Goal: Information Seeking & Learning: Learn about a topic

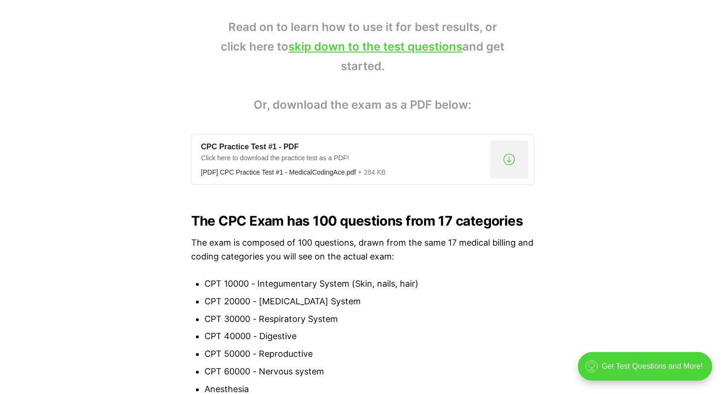
scroll to position [688, 0]
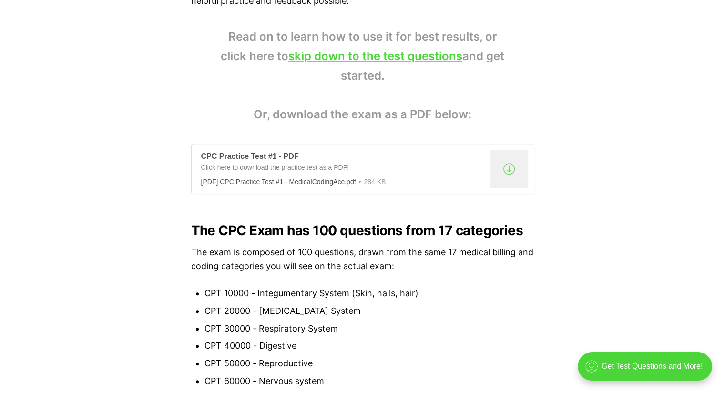
click at [255, 157] on div "CPC Practice Test #1 - PDF" at bounding box center [343, 157] width 285 height 10
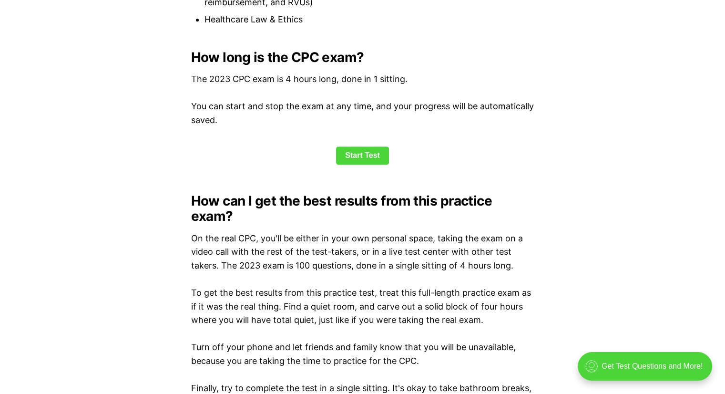
scroll to position [1289, 0]
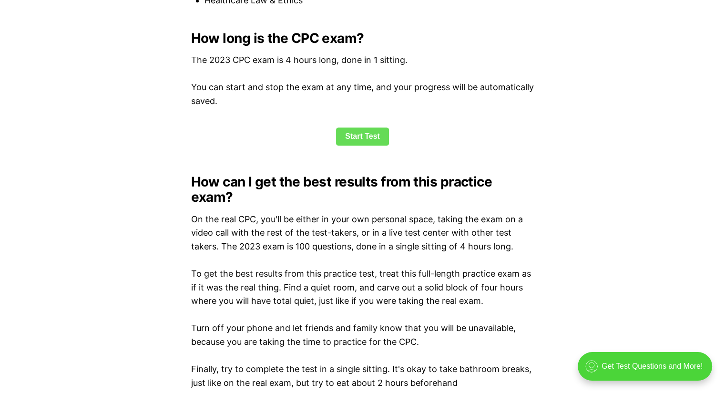
click at [358, 135] on link "Start Test" at bounding box center [362, 136] width 53 height 18
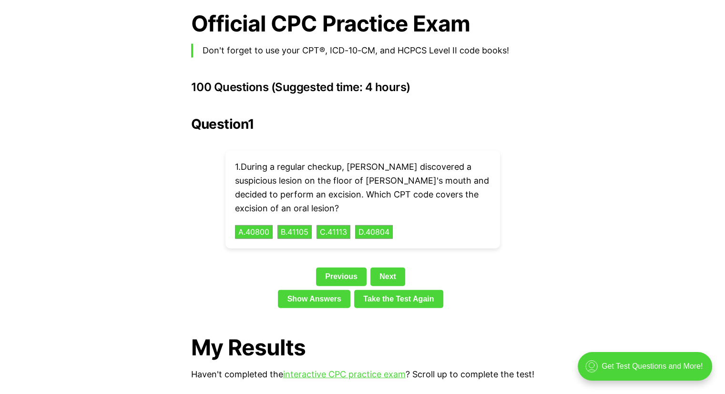
scroll to position [2099, 0]
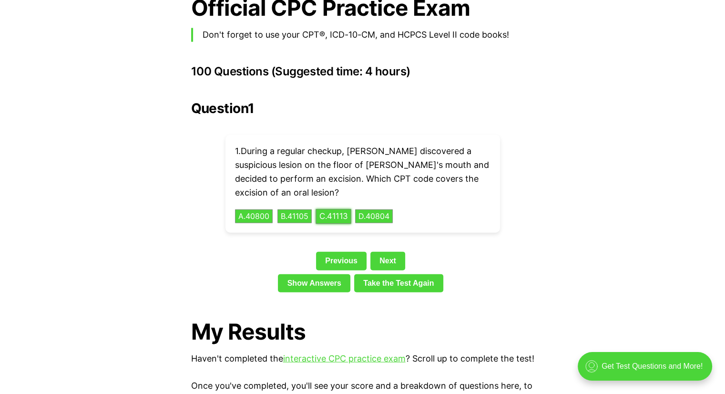
click at [338, 209] on button "C . 41113" at bounding box center [333, 216] width 36 height 15
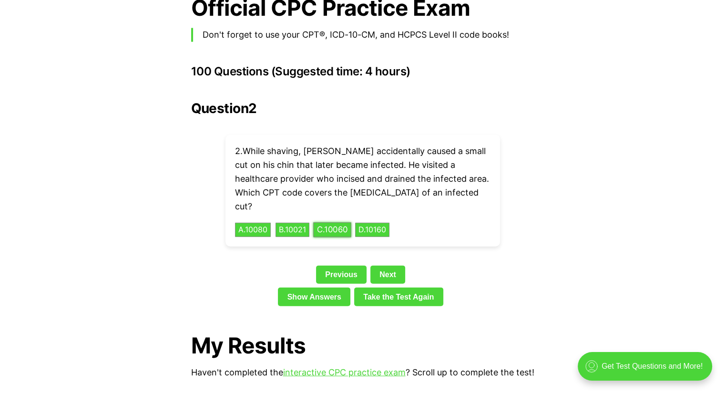
click at [336, 223] on button "C . 10060" at bounding box center [332, 230] width 38 height 15
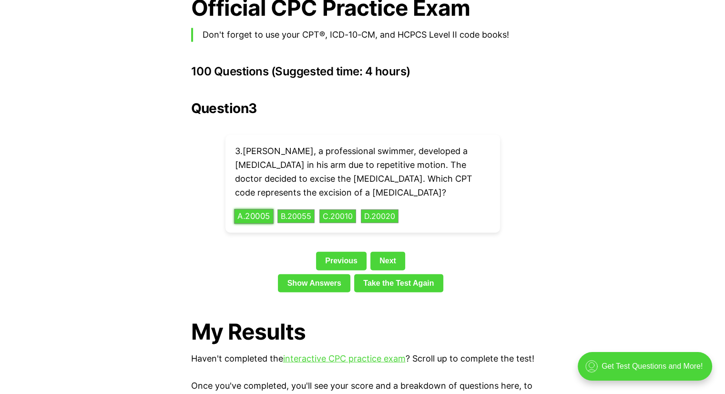
click at [259, 209] on button "A . 20005" at bounding box center [254, 216] width 40 height 15
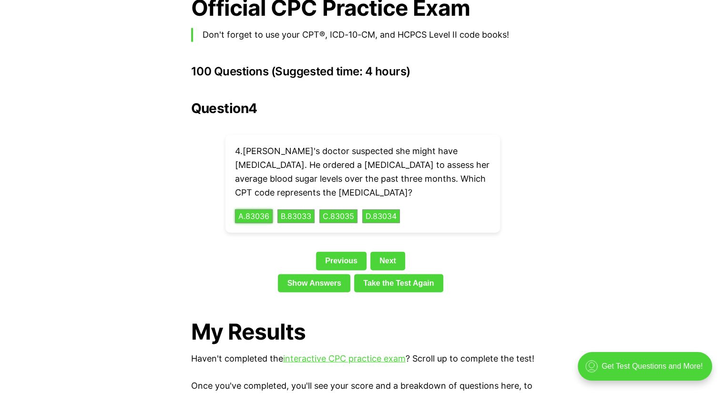
scroll to position [2120, 0]
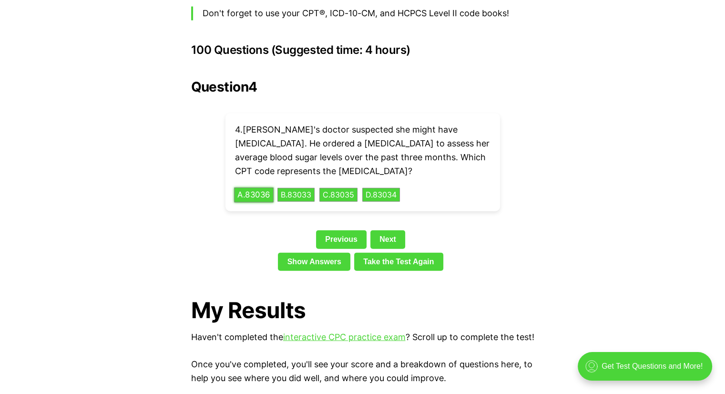
click at [254, 187] on button "A . 83036" at bounding box center [254, 194] width 40 height 15
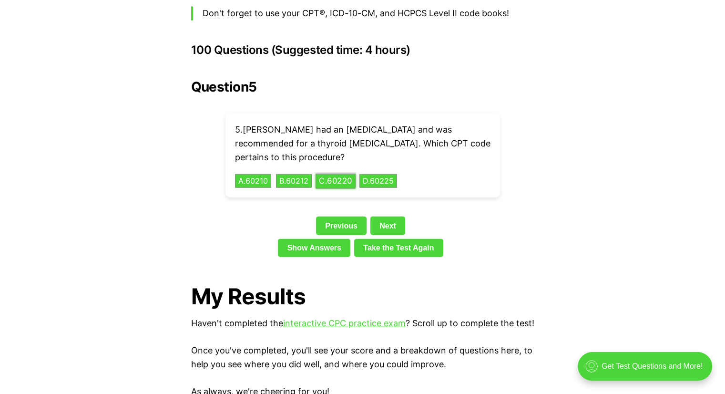
click at [339, 173] on button "C . 60220" at bounding box center [335, 180] width 40 height 15
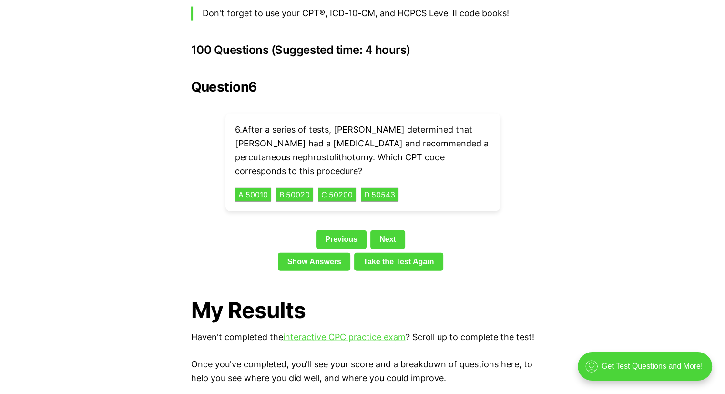
click at [531, 253] on div "Show Answers Take the Test Again" at bounding box center [362, 264] width 343 height 22
click at [395, 187] on button "D . 50543" at bounding box center [380, 194] width 40 height 15
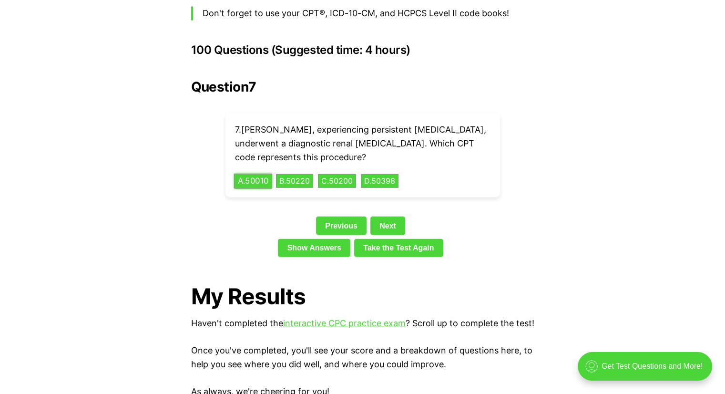
click at [254, 173] on button "A . 50010" at bounding box center [253, 180] width 38 height 15
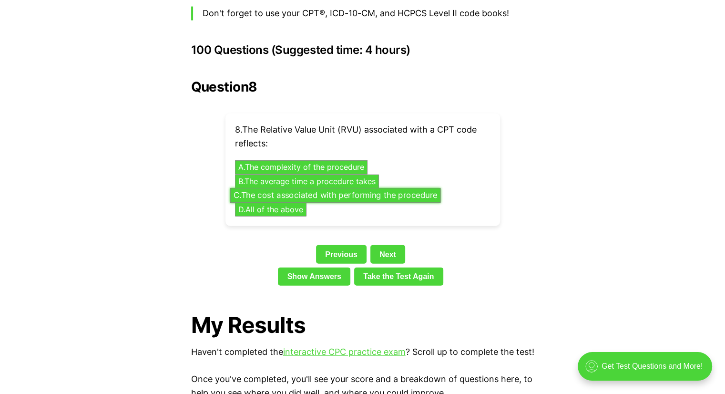
click at [404, 188] on button "C . The cost associated with performing the procedure" at bounding box center [335, 195] width 211 height 15
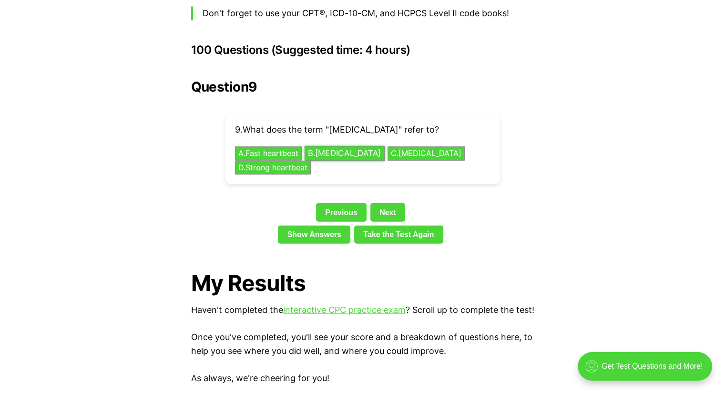
click at [361, 146] on button "B . [MEDICAL_DATA]" at bounding box center [345, 153] width 80 height 15
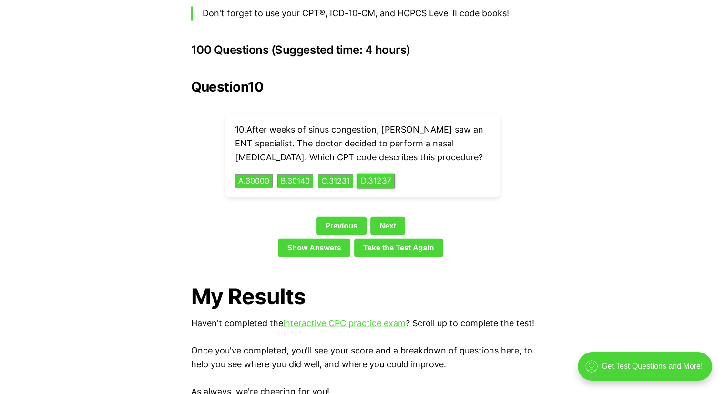
click at [379, 173] on button "D . 31237" at bounding box center [376, 180] width 38 height 15
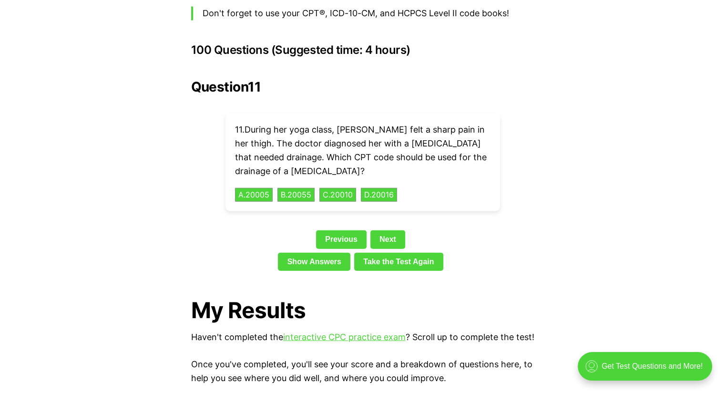
click at [308, 170] on div "11 . During her yoga class, [PERSON_NAME] felt a sharp pain in her thigh. The d…" at bounding box center [362, 162] width 274 height 98
click at [308, 187] on button "B . 20055" at bounding box center [295, 194] width 39 height 15
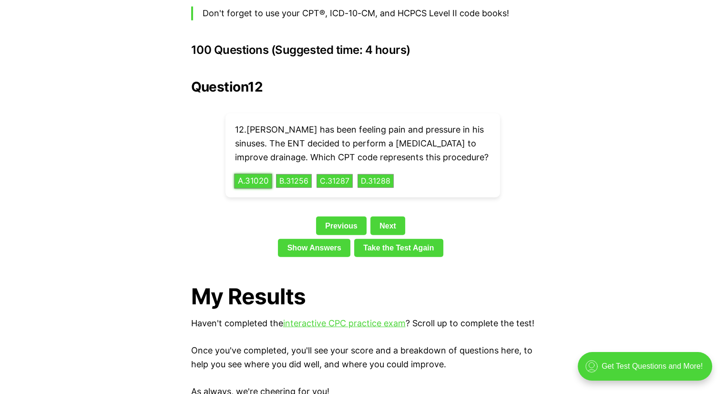
click at [255, 173] on button "A . 31020" at bounding box center [253, 180] width 38 height 15
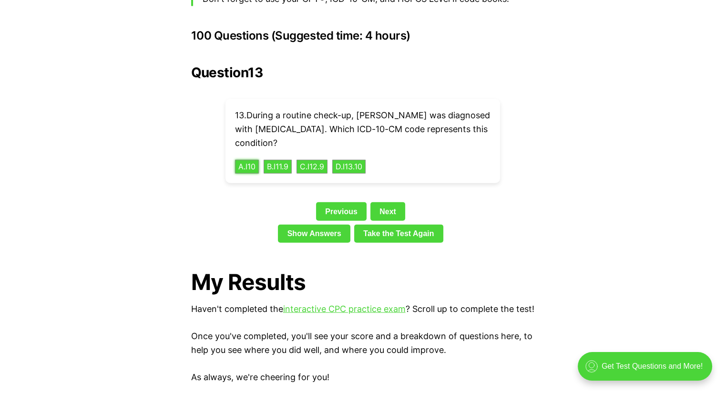
scroll to position [2122, 0]
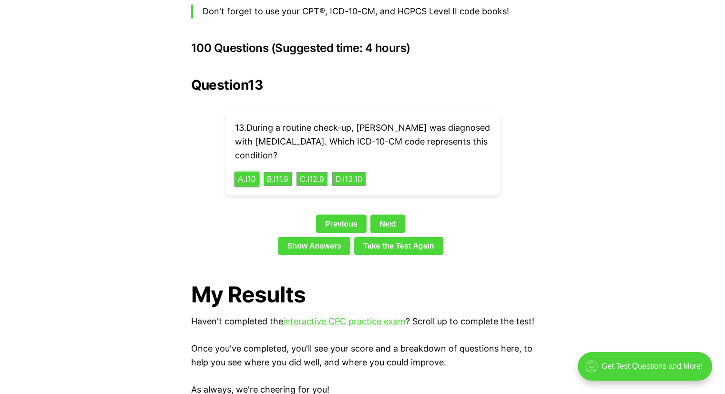
click at [242, 172] on button "A . I10" at bounding box center [246, 179] width 25 height 15
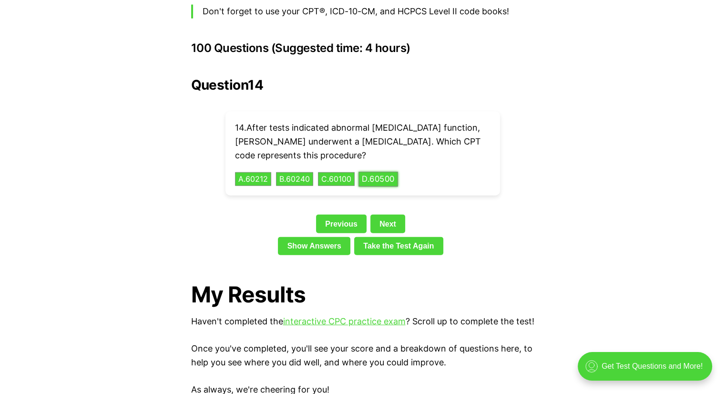
click at [382, 172] on button "D . 60500" at bounding box center [378, 179] width 40 height 15
click at [238, 172] on button "A . K0001" at bounding box center [253, 179] width 38 height 15
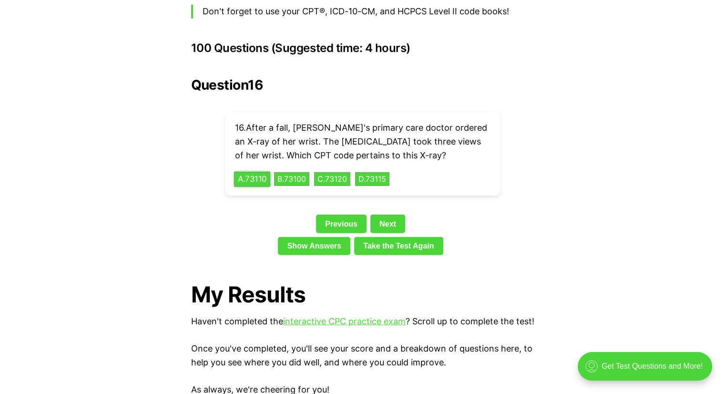
click at [252, 172] on button "A . 73110" at bounding box center [252, 179] width 36 height 15
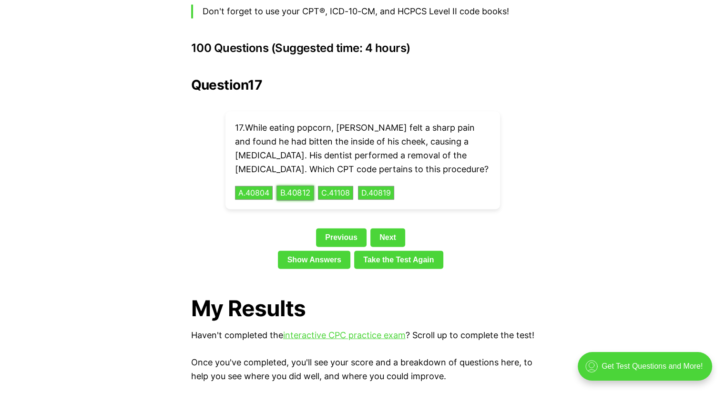
click at [300, 185] on button "B . 40812" at bounding box center [295, 192] width 38 height 15
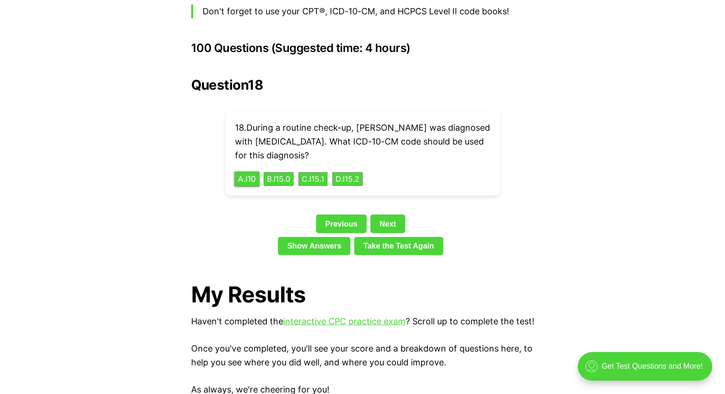
click at [242, 172] on button "A . I10" at bounding box center [246, 179] width 25 height 15
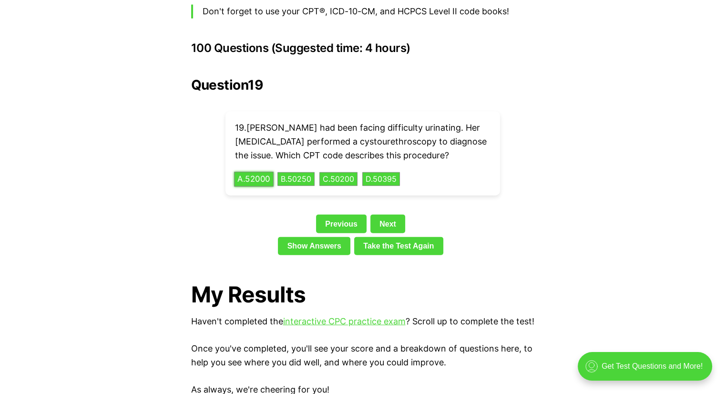
click at [247, 172] on button "A . 52000" at bounding box center [254, 179] width 40 height 15
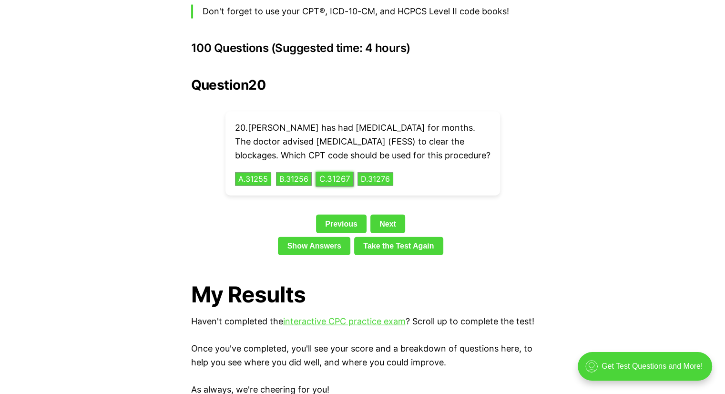
click at [333, 174] on button "C . 31267" at bounding box center [334, 179] width 38 height 15
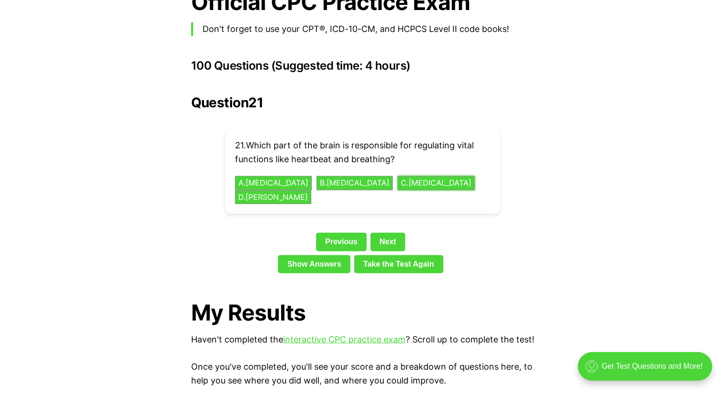
scroll to position [2106, 0]
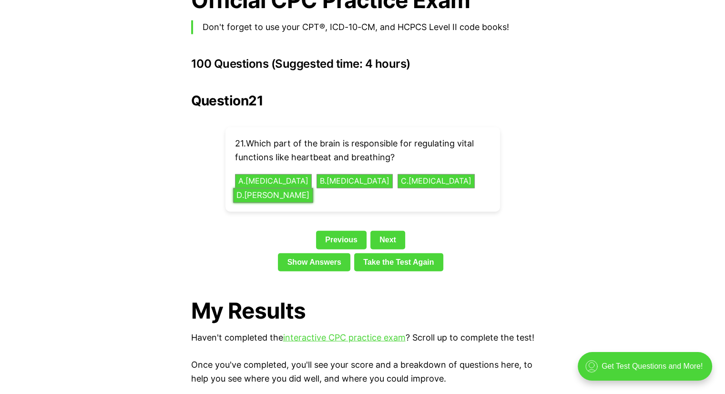
click at [313, 188] on button "[PERSON_NAME]" at bounding box center [273, 195] width 80 height 15
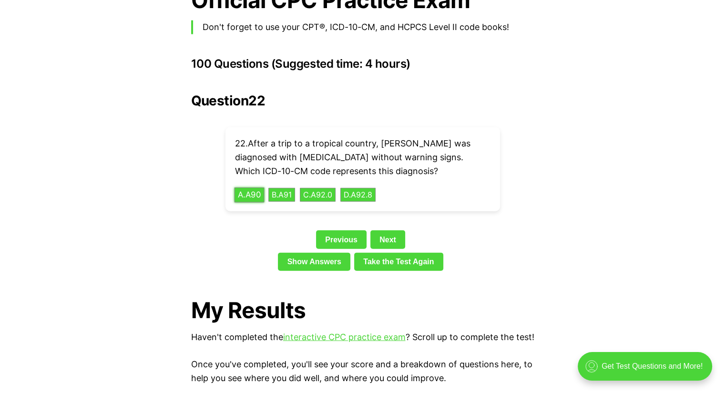
click at [254, 187] on button "A . A90" at bounding box center [249, 194] width 30 height 15
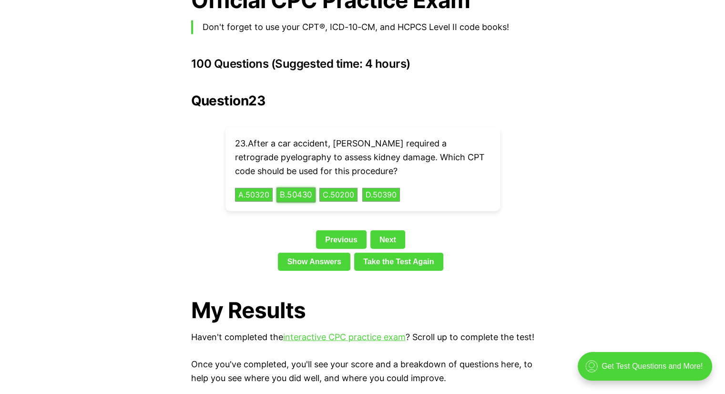
click at [288, 187] on button "B . 50430" at bounding box center [295, 194] width 39 height 15
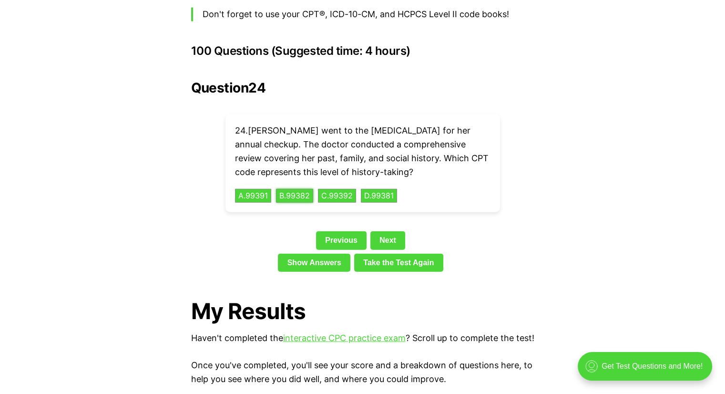
scroll to position [2121, 0]
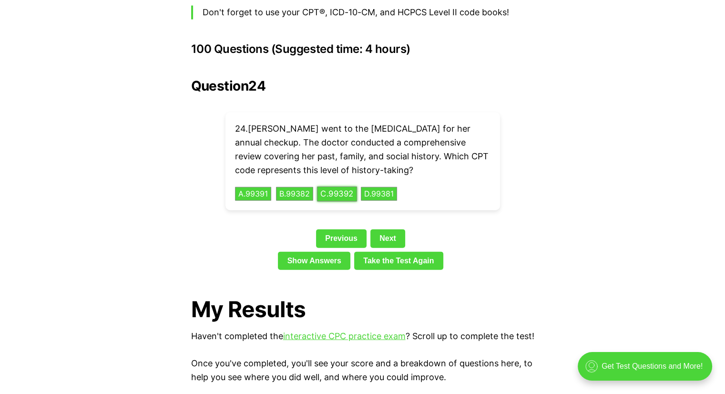
click at [345, 186] on button "C . 99392" at bounding box center [337, 193] width 40 height 15
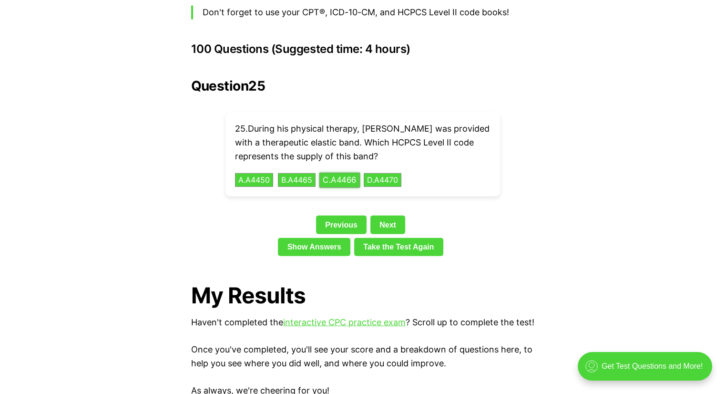
click at [341, 173] on button "C . A4466" at bounding box center [339, 180] width 41 height 15
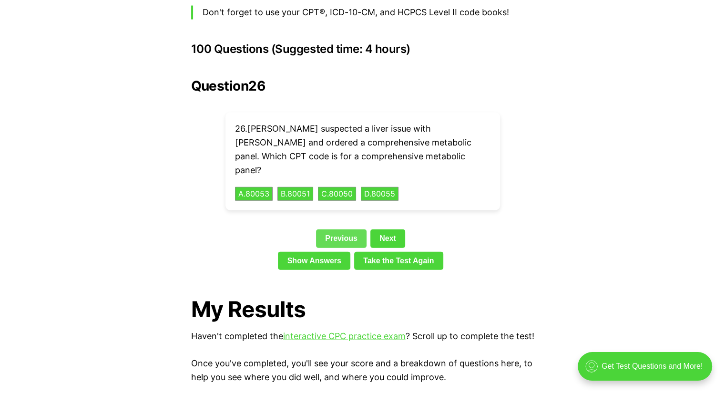
click at [332, 229] on link "Previous" at bounding box center [341, 238] width 51 height 18
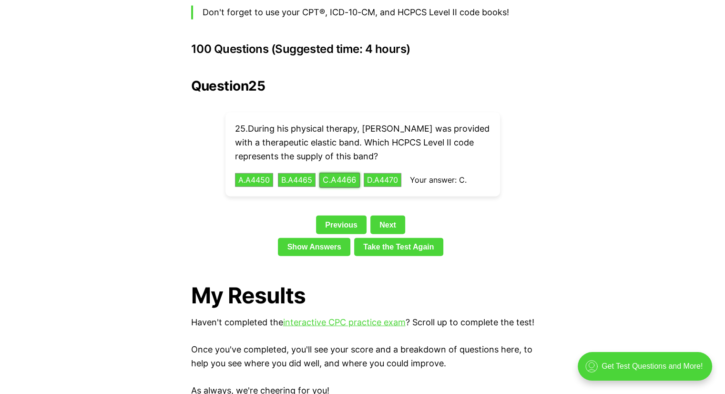
click at [339, 173] on button "C . A4466" at bounding box center [339, 180] width 41 height 15
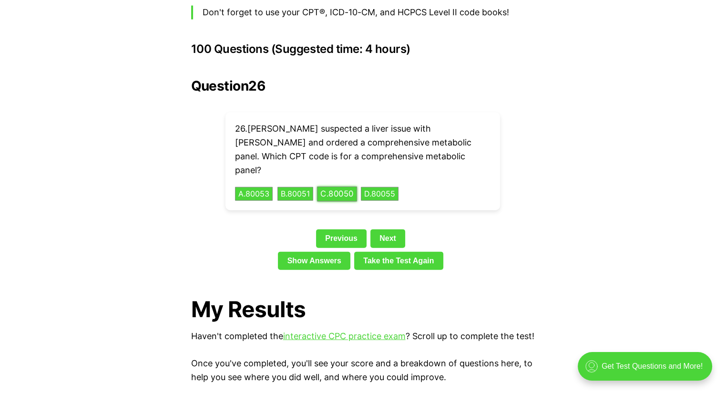
click at [337, 186] on button "C . 80050" at bounding box center [337, 193] width 40 height 15
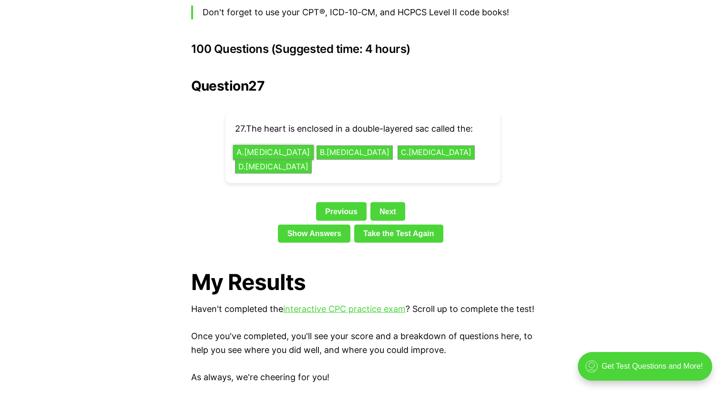
click at [262, 145] on button "A . [MEDICAL_DATA]" at bounding box center [273, 152] width 81 height 15
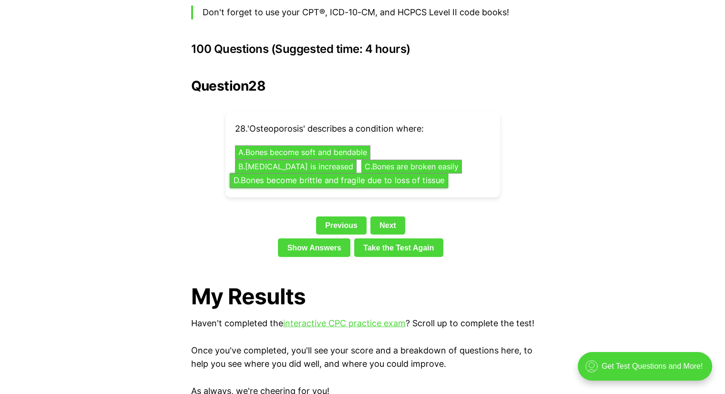
click at [365, 173] on button "D . Bones become brittle and fragile due to loss of tissue" at bounding box center [339, 180] width 218 height 15
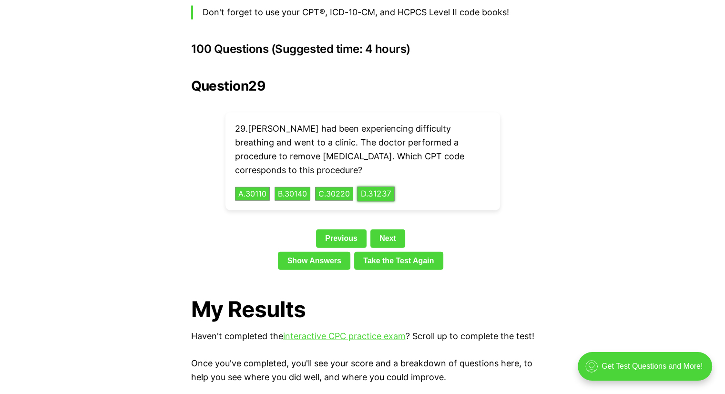
click at [374, 186] on button "D . 31237" at bounding box center [376, 193] width 38 height 15
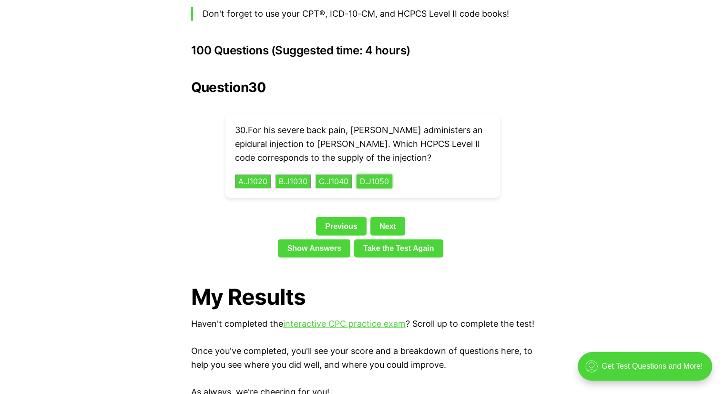
scroll to position [2123, 0]
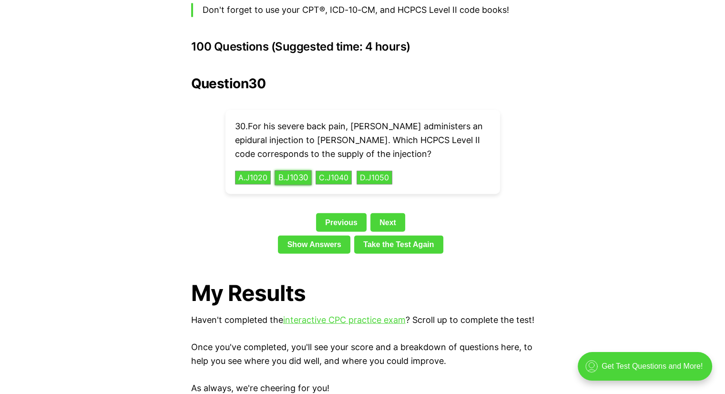
click at [304, 170] on button "B . J1030" at bounding box center [292, 177] width 37 height 15
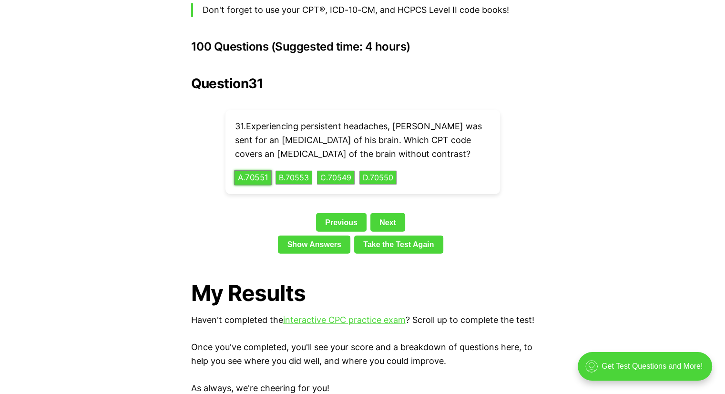
click at [257, 170] on button "A . 70551" at bounding box center [253, 177] width 38 height 15
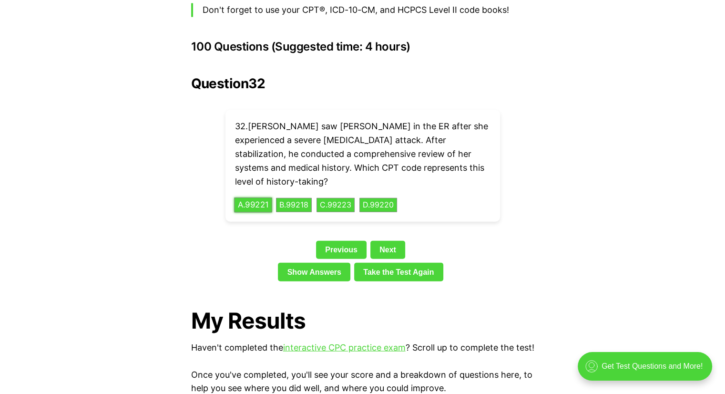
click at [258, 198] on button "A . 99221" at bounding box center [253, 205] width 38 height 15
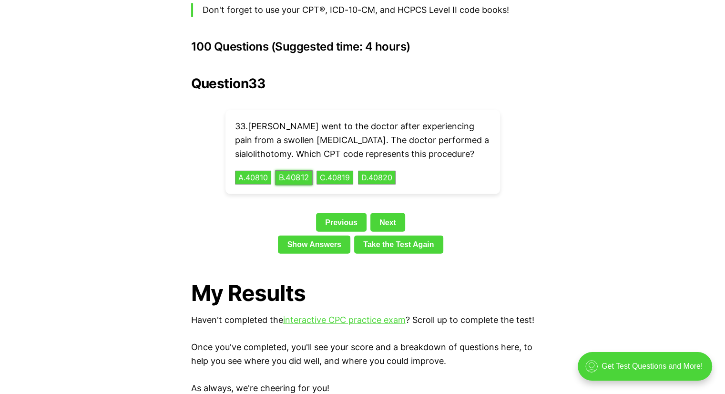
click at [291, 170] on button "B . 40812" at bounding box center [294, 177] width 38 height 15
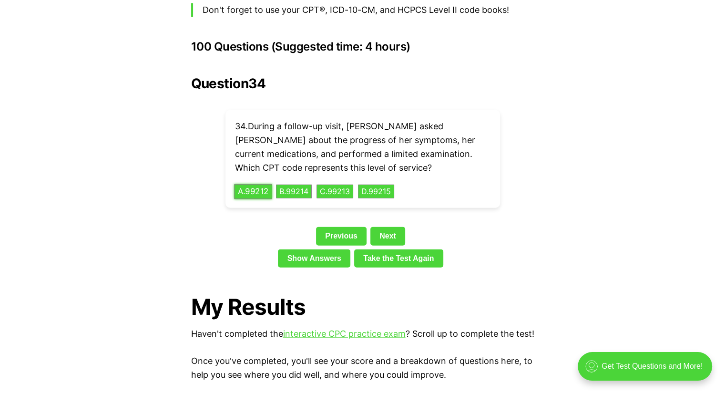
click at [258, 184] on button "A . 99212" at bounding box center [253, 191] width 38 height 15
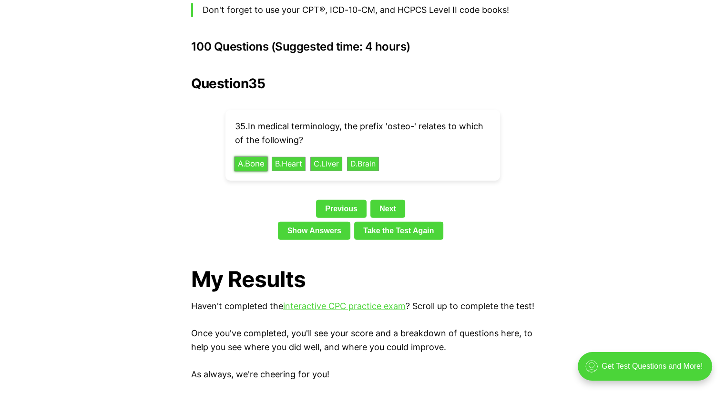
click at [254, 156] on button "A . Bone" at bounding box center [250, 163] width 33 height 15
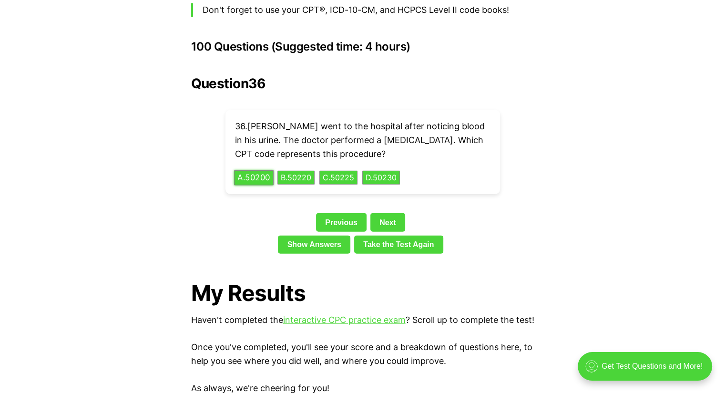
click at [240, 170] on button "A . 50200" at bounding box center [254, 177] width 40 height 15
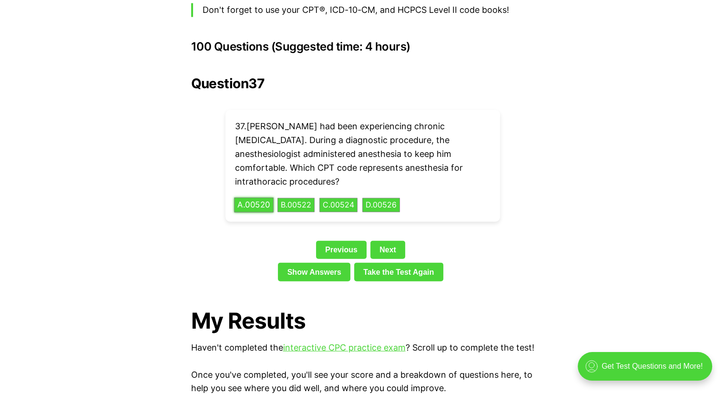
click at [244, 198] on button "A . 00520" at bounding box center [254, 205] width 40 height 15
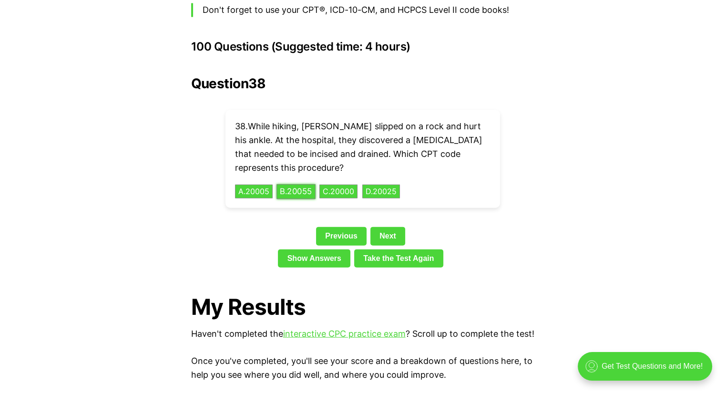
click at [308, 184] on button "B . 20055" at bounding box center [295, 191] width 39 height 15
